Goal: Navigation & Orientation: Find specific page/section

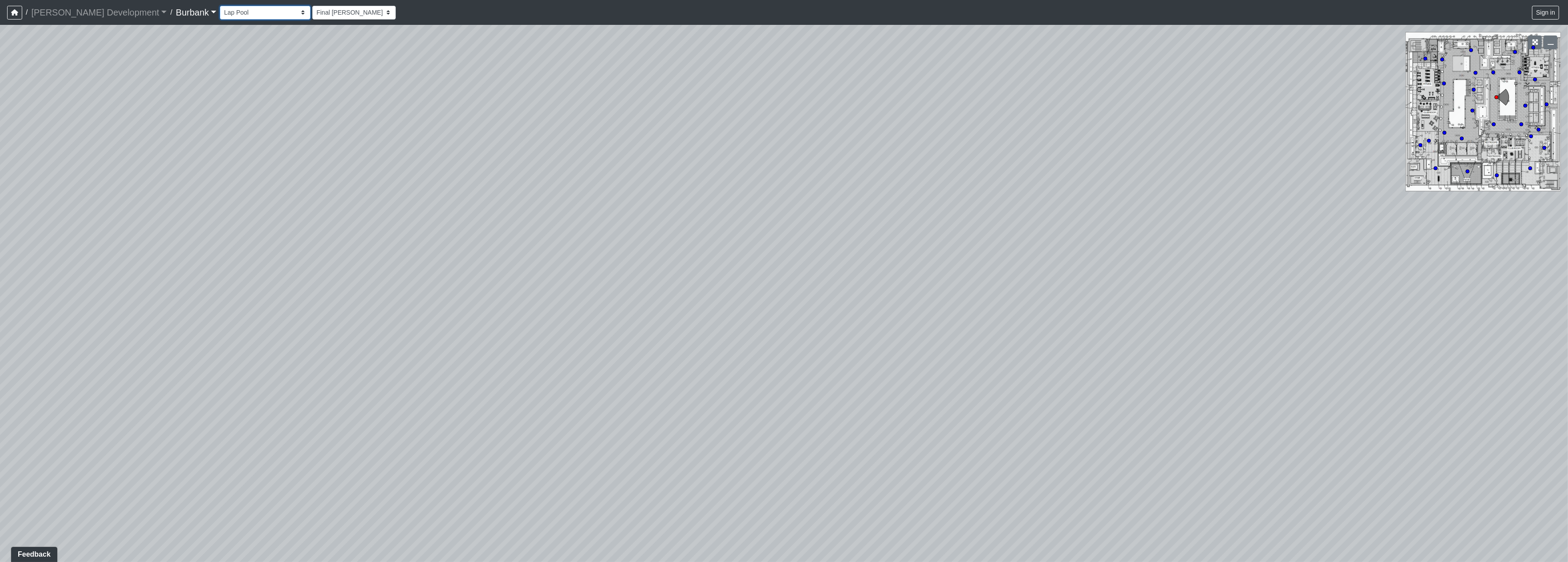
click at [242, 9] on select "Couch Counter Entry Pool Table Seating Cardio Entry Weights Archway Flatscreen …" at bounding box center [265, 12] width 91 height 14
click at [220, 5] on select "Couch Counter Entry Pool Table Seating Cardio Entry Weights Archway Flatscreen …" at bounding box center [265, 12] width 91 height 14
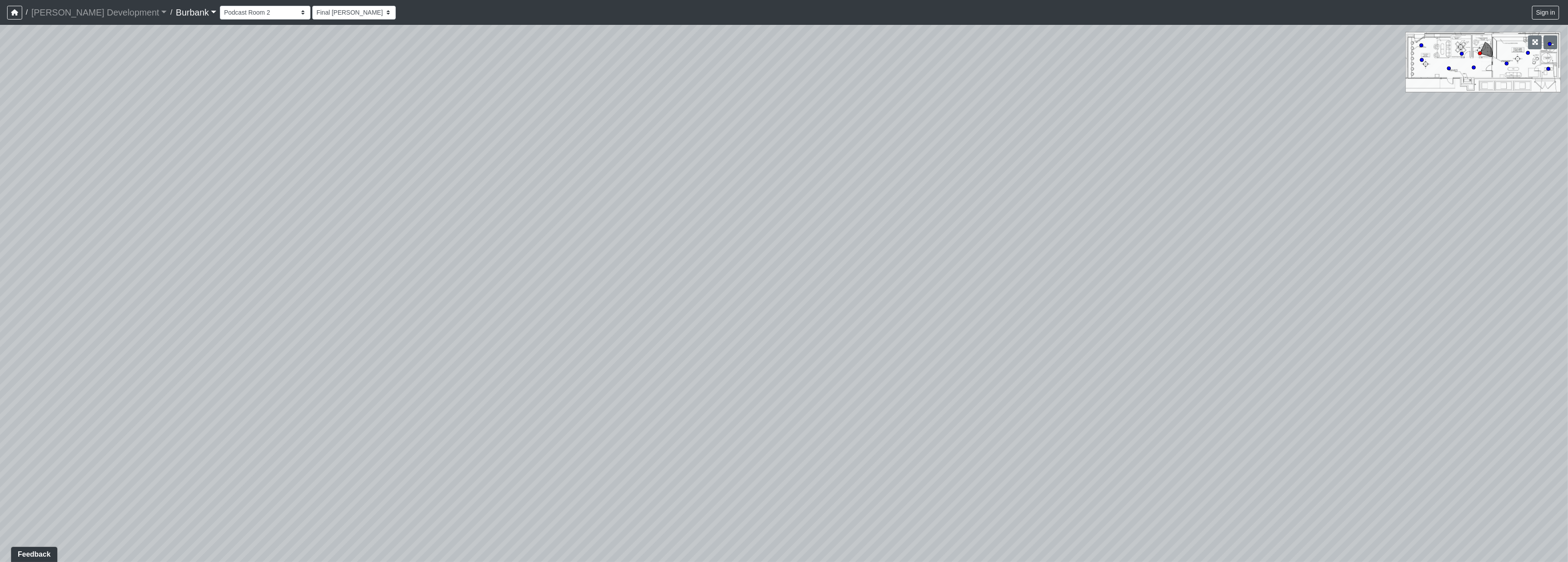
drag, startPoint x: 1025, startPoint y: 223, endPoint x: 1093, endPoint y: 224, distance: 68.0
click at [1097, 223] on div "Loading... Firepit 3 Loading... Restroom Entry Loading... [GEOGRAPHIC_DATA]" at bounding box center [784, 293] width 1568 height 537
drag, startPoint x: 718, startPoint y: 260, endPoint x: 883, endPoint y: 294, distance: 168.5
click at [1143, 255] on div "Loading... Firepit 3 Loading... Restroom Entry Loading... [GEOGRAPHIC_DATA]" at bounding box center [784, 293] width 1568 height 537
drag, startPoint x: 877, startPoint y: 299, endPoint x: 1149, endPoint y: 298, distance: 272.0
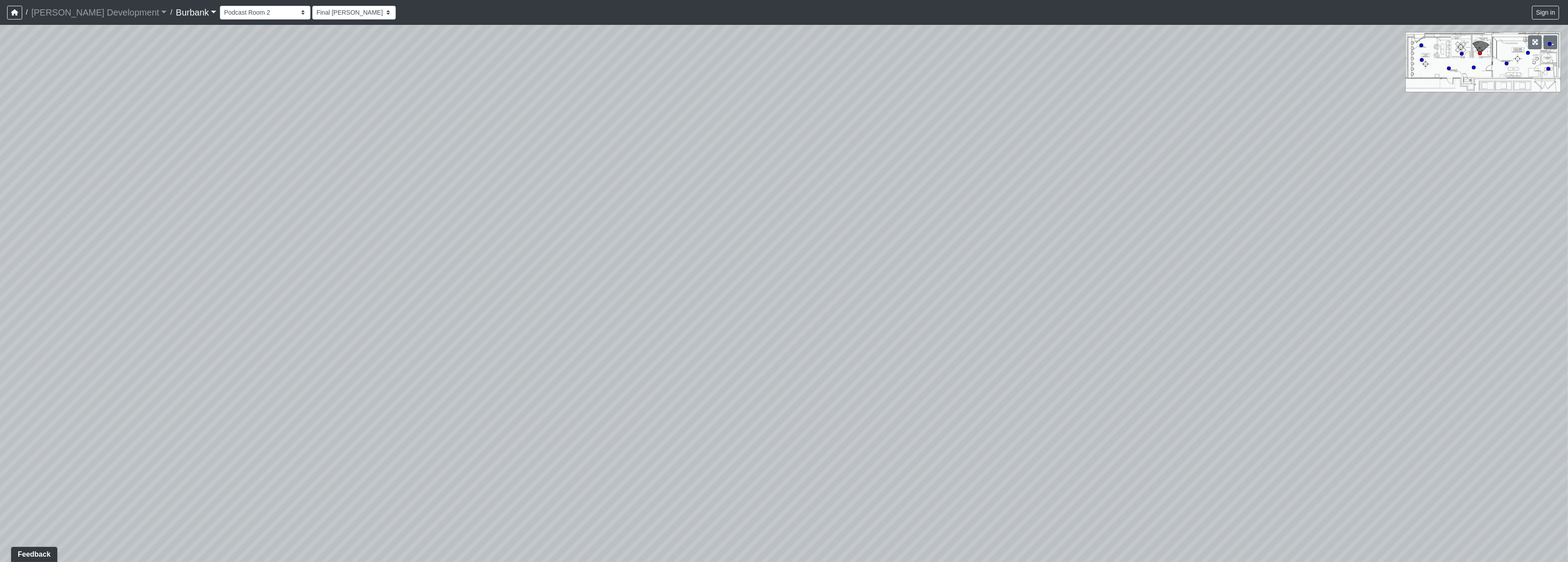
click at [1151, 298] on div "Loading... Firepit 3 Loading... Restroom Entry Loading... [GEOGRAPHIC_DATA]" at bounding box center [784, 293] width 1568 height 537
drag, startPoint x: 972, startPoint y: 306, endPoint x: 1050, endPoint y: 299, distance: 78.3
click at [1050, 299] on div "Loading... Firepit 3 Loading... Restroom Entry Loading... [GEOGRAPHIC_DATA]" at bounding box center [784, 293] width 1568 height 537
click at [1420, 60] on circle at bounding box center [1422, 60] width 4 height 4
select select "jj98UPrBCWxk21fHZNQxZ6"
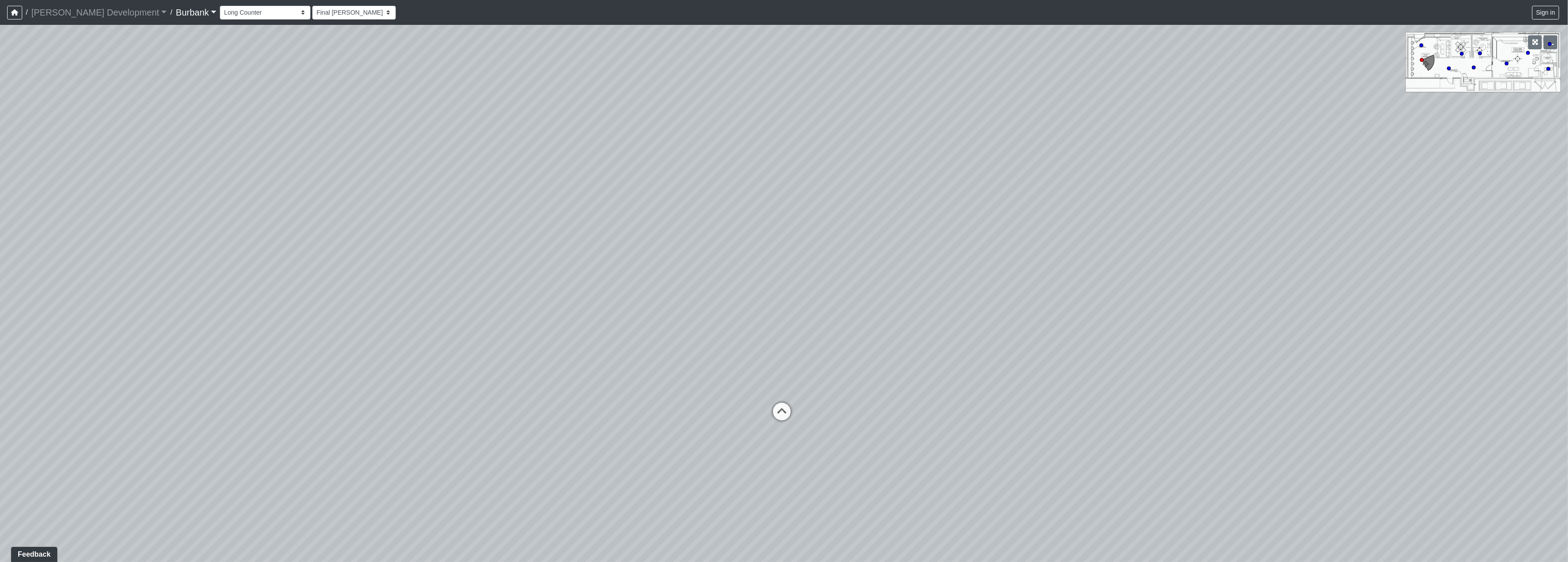
drag, startPoint x: 1097, startPoint y: 264, endPoint x: 909, endPoint y: 270, distance: 188.1
click at [338, 207] on div "Loading... Firepit 3 Loading... Restroom Entry Loading... Hallway Loading... Pi…" at bounding box center [784, 293] width 1568 height 537
drag, startPoint x: 992, startPoint y: 274, endPoint x: 653, endPoint y: 523, distance: 420.6
click at [653, 523] on div "Loading... Firepit 3 Loading... Restroom Entry Loading... Hallway Loading... Pi…" at bounding box center [784, 293] width 1568 height 537
drag, startPoint x: 1049, startPoint y: 354, endPoint x: 857, endPoint y: 357, distance: 192.0
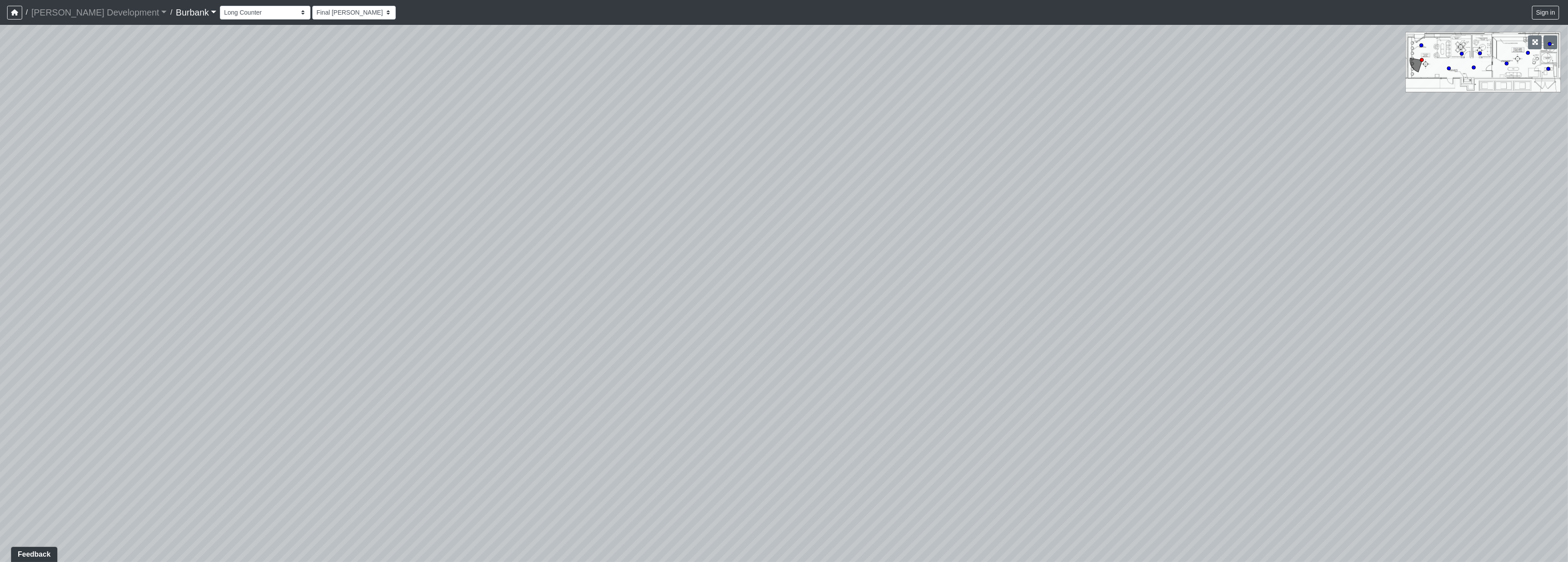
click at [857, 357] on div "Loading... Firepit 3 Loading... Restroom Entry Loading... Hallway Loading... Pi…" at bounding box center [784, 293] width 1568 height 537
drag, startPoint x: 899, startPoint y: 234, endPoint x: 826, endPoint y: 245, distance: 73.8
click at [826, 245] on div "Loading... Firepit 3 Loading... Restroom Entry Loading... Hallway Loading... Pi…" at bounding box center [784, 293] width 1568 height 537
drag, startPoint x: 1275, startPoint y: 163, endPoint x: 1269, endPoint y: 181, distance: 19.0
click at [1269, 181] on div "Loading... Firepit 3 Loading... Restroom Entry Loading... Hallway Loading... Pi…" at bounding box center [784, 293] width 1568 height 537
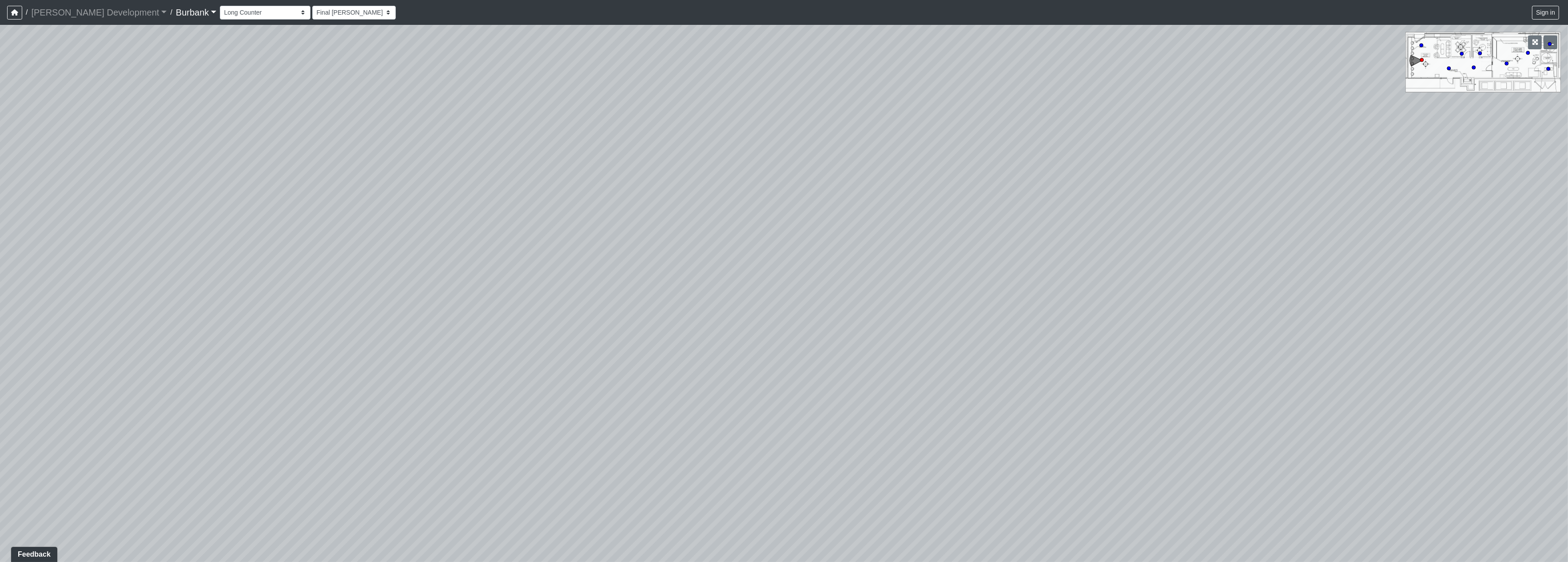
drag, startPoint x: 407, startPoint y: 302, endPoint x: 175, endPoint y: 323, distance: 232.9
click at [170, 328] on div "Loading... Firepit 3 Loading... Restroom Entry Loading... Hallway Loading... Pi…" at bounding box center [784, 293] width 1568 height 537
drag, startPoint x: 949, startPoint y: 329, endPoint x: 385, endPoint y: 352, distance: 564.5
click at [385, 352] on div "Loading... Firepit 3 Loading... Restroom Entry Loading... Hallway Loading... Pi…" at bounding box center [784, 293] width 1568 height 537
drag, startPoint x: 957, startPoint y: 394, endPoint x: 699, endPoint y: 328, distance: 266.3
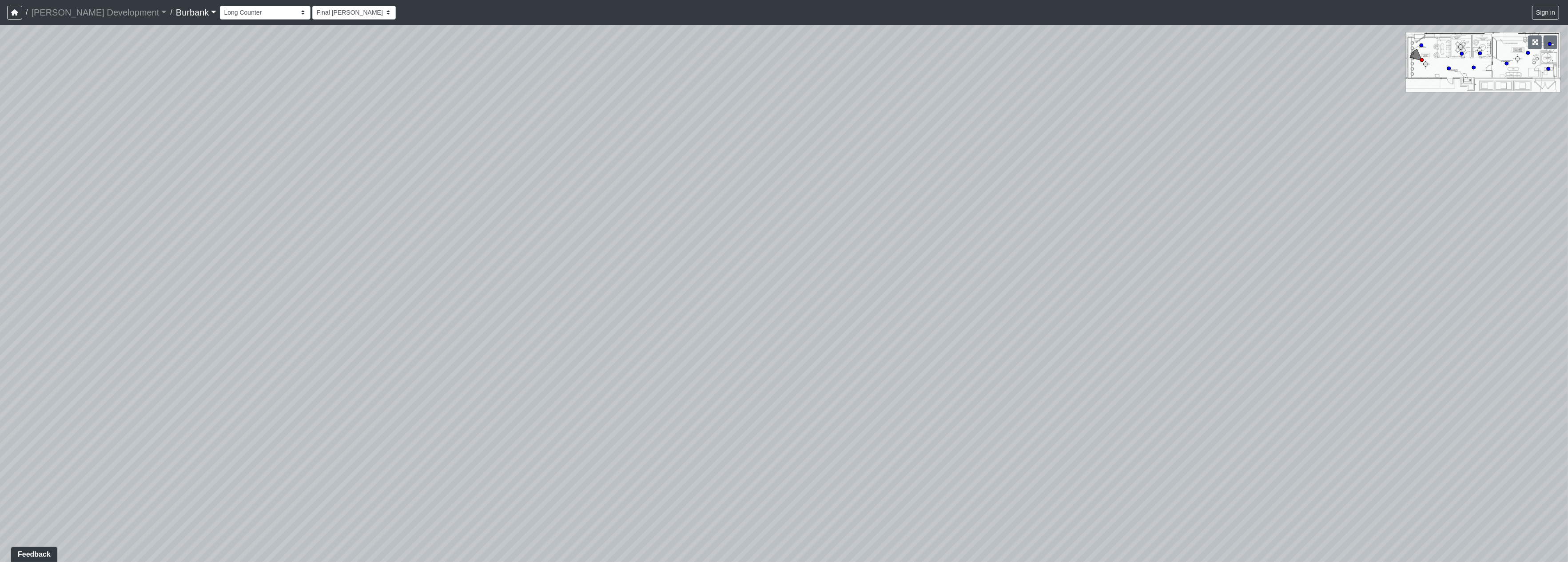
click at [699, 328] on div "Loading... Firepit 3 Loading... Restroom Entry Loading... Hallway Loading... Pi…" at bounding box center [784, 293] width 1568 height 537
drag, startPoint x: 780, startPoint y: 412, endPoint x: 733, endPoint y: 283, distance: 137.3
click at [733, 283] on div "Loading... Firepit 3 Loading... Restroom Entry Loading... Hallway Loading... Pi…" at bounding box center [784, 293] width 1568 height 537
drag, startPoint x: 880, startPoint y: 268, endPoint x: 335, endPoint y: 272, distance: 545.0
click at [335, 272] on div "Loading... Firepit 3 Loading... Restroom Entry Loading... Hallway Loading... Pi…" at bounding box center [784, 293] width 1568 height 537
